Goal: Information Seeking & Learning: Learn about a topic

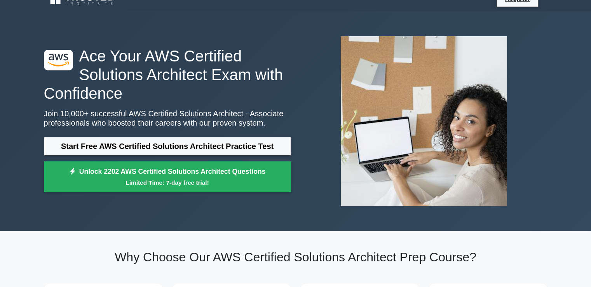
scroll to position [14, 0]
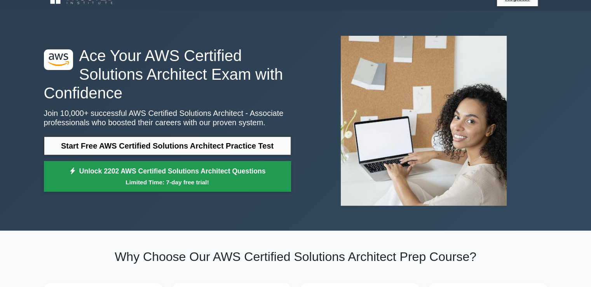
click at [245, 172] on link "Unlock 2202 AWS Certified Solutions Architect Questions Limited Time: 7-day fre…" at bounding box center [167, 176] width 247 height 31
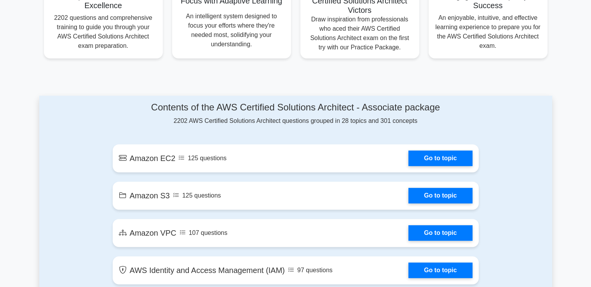
scroll to position [429, 0]
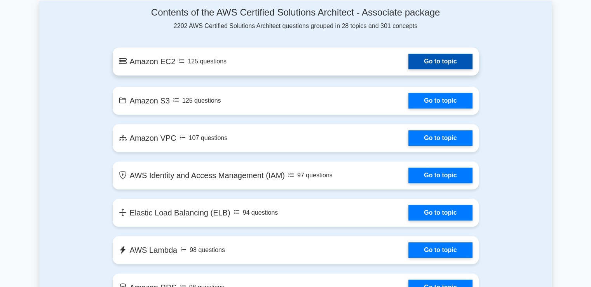
click at [418, 64] on link "Go to topic" at bounding box center [440, 62] width 64 height 16
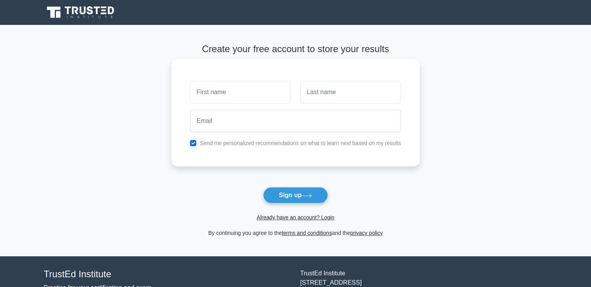
click at [240, 89] on input "text" at bounding box center [240, 92] width 101 height 23
type input "[DEMOGRAPHIC_DATA]"
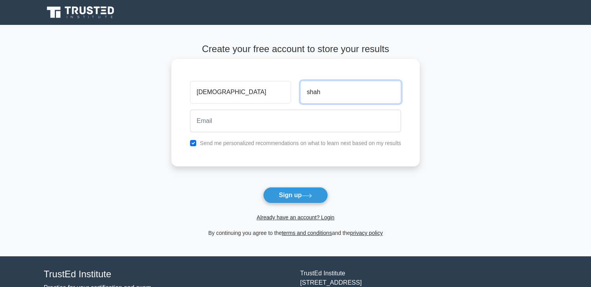
type input "shah"
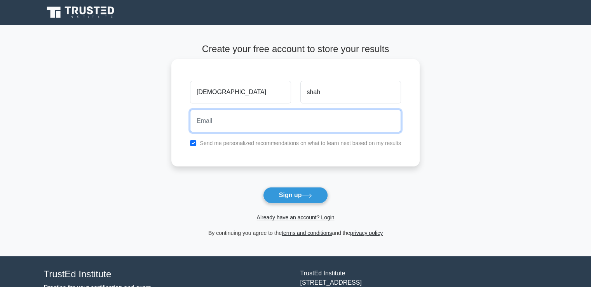
type input "j"
type input "shahkathanshah@gmail.com"
click at [263, 187] on button "Sign up" at bounding box center [295, 195] width 65 height 16
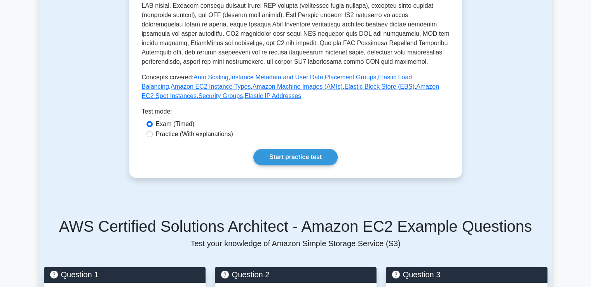
scroll to position [259, 0]
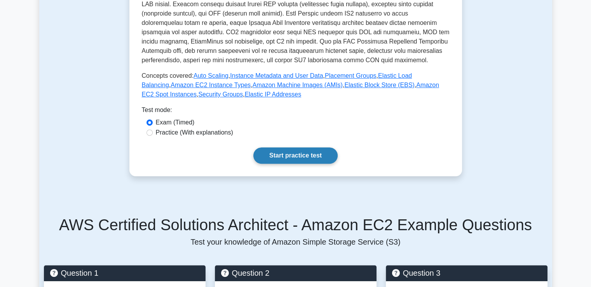
click at [294, 153] on link "Start practice test" at bounding box center [295, 155] width 84 height 16
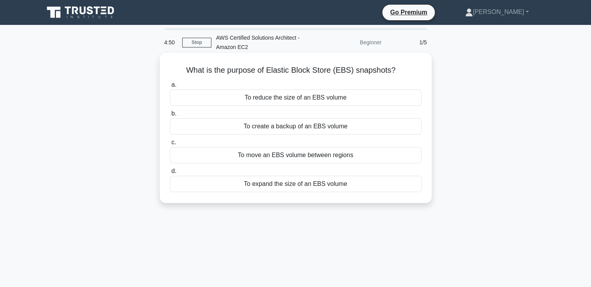
click at [309, 132] on div "To create a backup of an EBS volume" at bounding box center [296, 126] width 252 height 16
click at [170, 116] on input "b. To create a backup of an EBS volume" at bounding box center [170, 113] width 0 height 5
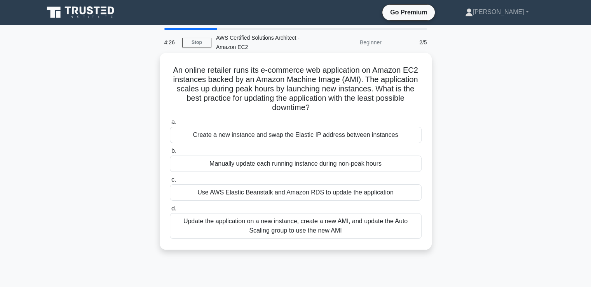
click at [276, 222] on div "Update the application on a new instance, create a new AMI, and update the Auto…" at bounding box center [296, 226] width 252 height 26
click at [170, 211] on input "d. Update the application on a new instance, create a new AMI, and update the A…" at bounding box center [170, 208] width 0 height 5
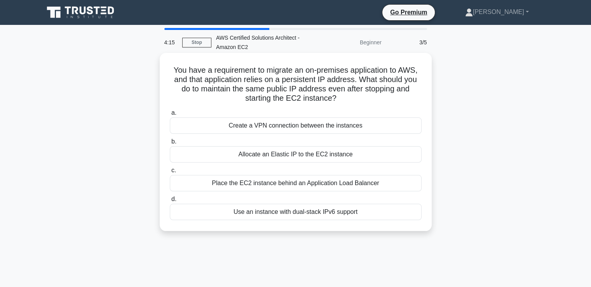
click at [348, 156] on div "Allocate an Elastic IP to the EC2 instance" at bounding box center [296, 154] width 252 height 16
click at [170, 144] on input "b. Allocate an Elastic IP to the EC2 instance" at bounding box center [170, 141] width 0 height 5
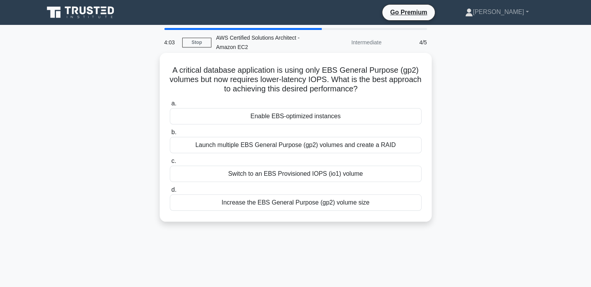
click at [317, 151] on div "Launch multiple EBS General Purpose (gp2) volumes and create a RAID" at bounding box center [296, 145] width 252 height 16
click at [170, 135] on input "b. Launch multiple EBS General Purpose (gp2) volumes and create a RAID" at bounding box center [170, 132] width 0 height 5
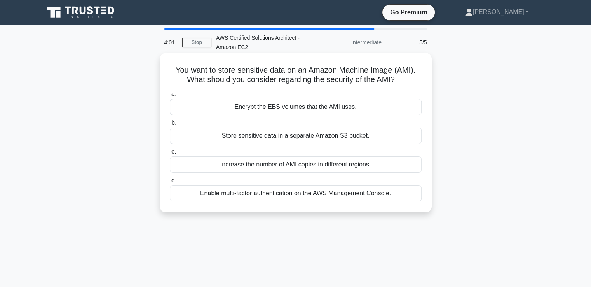
click at [314, 167] on div "Increase the number of AMI copies in different regions." at bounding box center [296, 164] width 252 height 16
click at [170, 154] on input "c. Increase the number of AMI copies in different regions." at bounding box center [170, 151] width 0 height 5
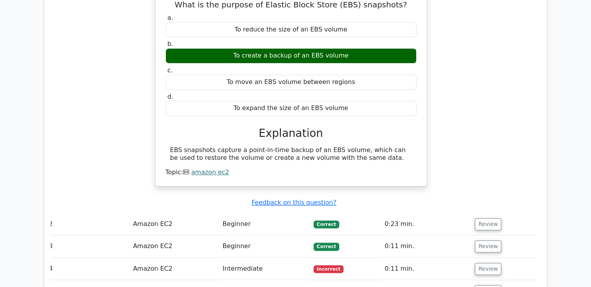
scroll to position [659, 0]
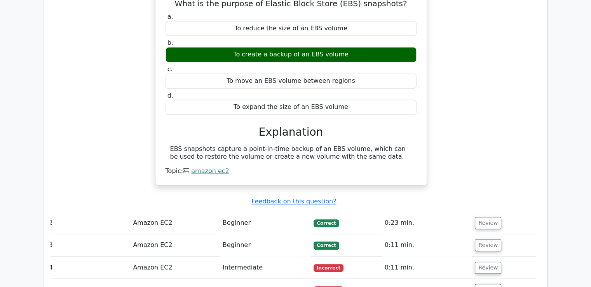
click at [309, 256] on td "Intermediate" at bounding box center [264, 267] width 91 height 22
click at [476, 261] on button "Review" at bounding box center [487, 267] width 26 height 12
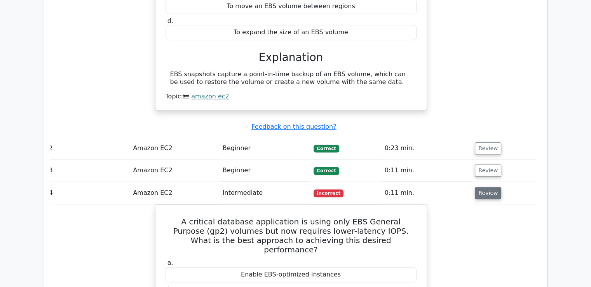
scroll to position [695, 0]
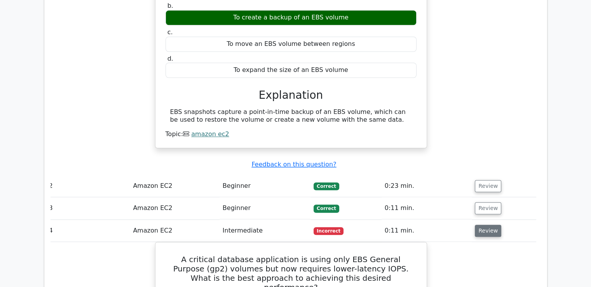
click at [485, 224] on button "Review" at bounding box center [487, 230] width 26 height 12
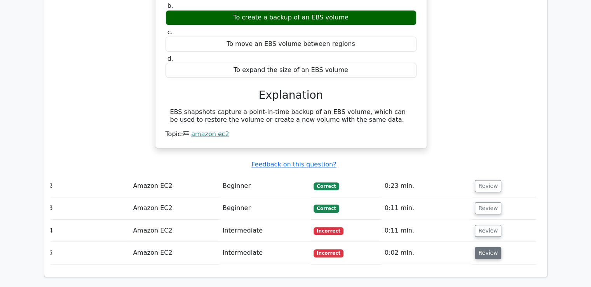
click at [483, 247] on button "Review" at bounding box center [487, 253] width 26 height 12
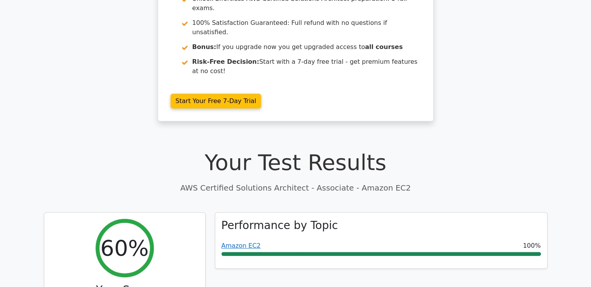
scroll to position [91, 0]
